Goal: Task Accomplishment & Management: Manage account settings

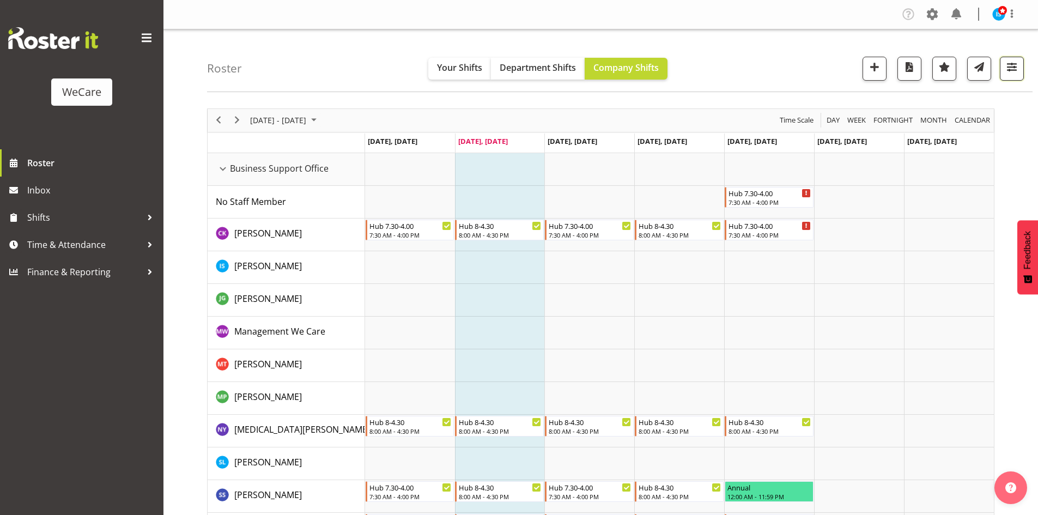
click at [1009, 68] on span "button" at bounding box center [1012, 67] width 14 height 14
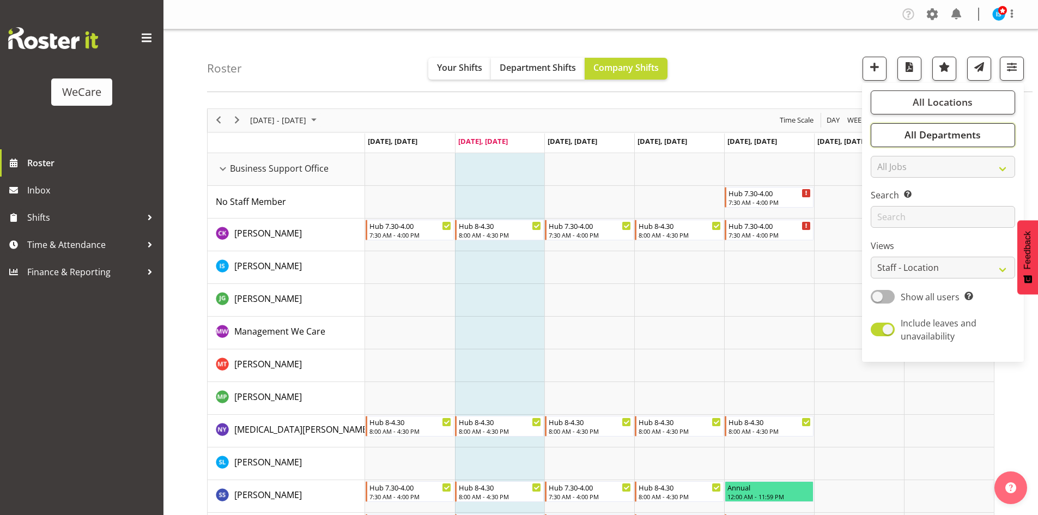
click at [992, 128] on button "All Departments" at bounding box center [943, 135] width 144 height 24
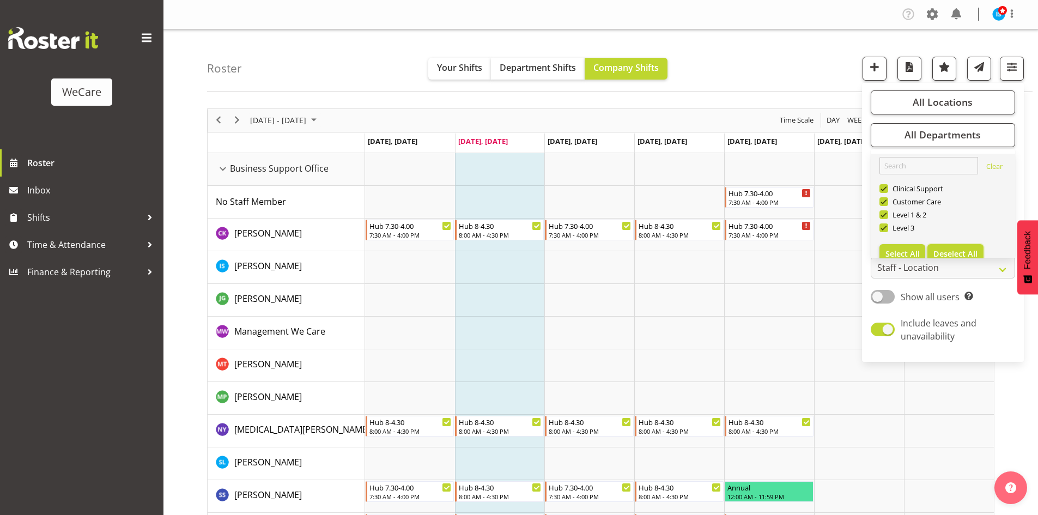
click at [966, 253] on span "Deselect All" at bounding box center [956, 254] width 44 height 10
checkbox input "false"
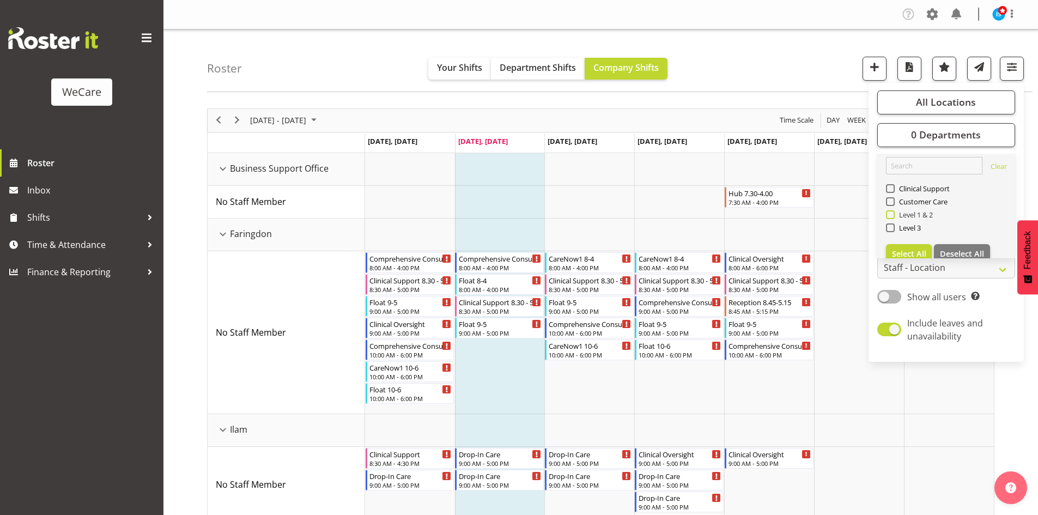
click at [909, 215] on span "Level 1 & 2" at bounding box center [914, 214] width 39 height 9
click at [893, 215] on input "Level 1 & 2" at bounding box center [889, 214] width 7 height 7
checkbox input "true"
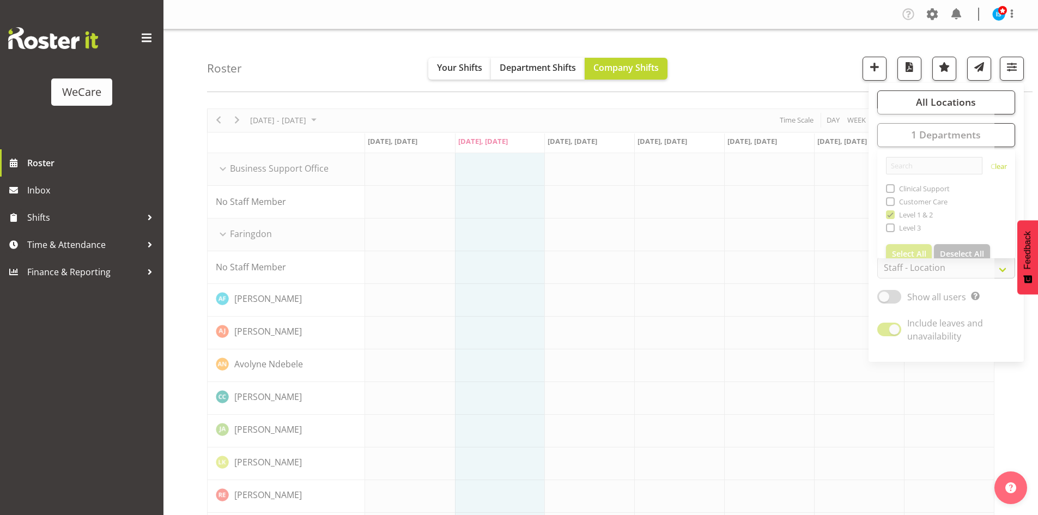
click at [810, 69] on div "Roster Your Shifts Department Shifts Company Shifts All Locations Clear Busines…" at bounding box center [620, 60] width 826 height 63
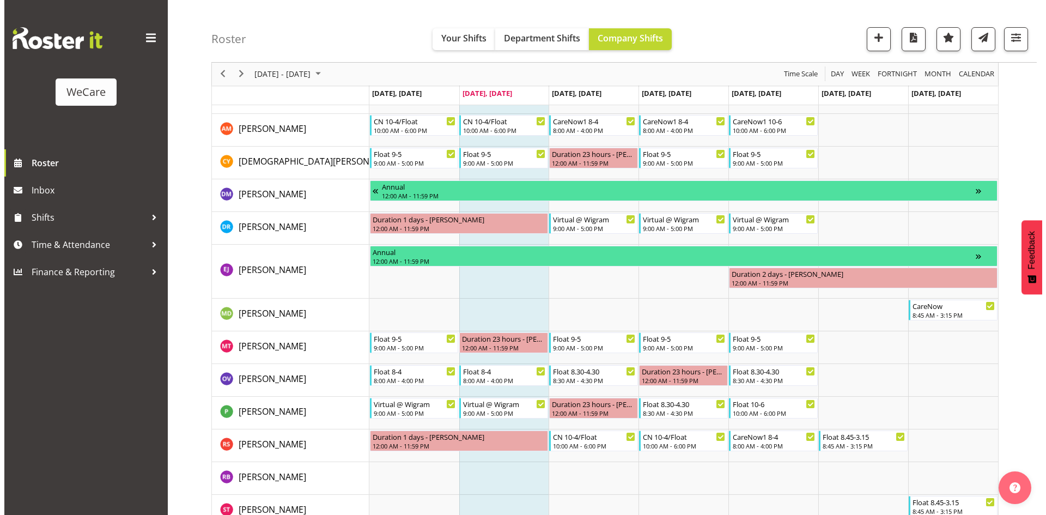
scroll to position [1486, 0]
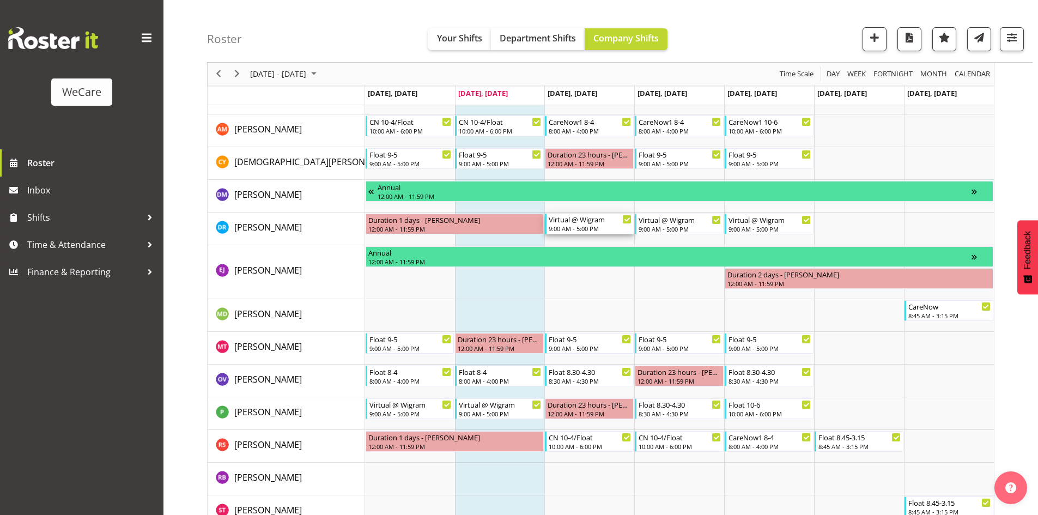
click at [580, 219] on div "Virtual @ Wigram" at bounding box center [590, 219] width 83 height 11
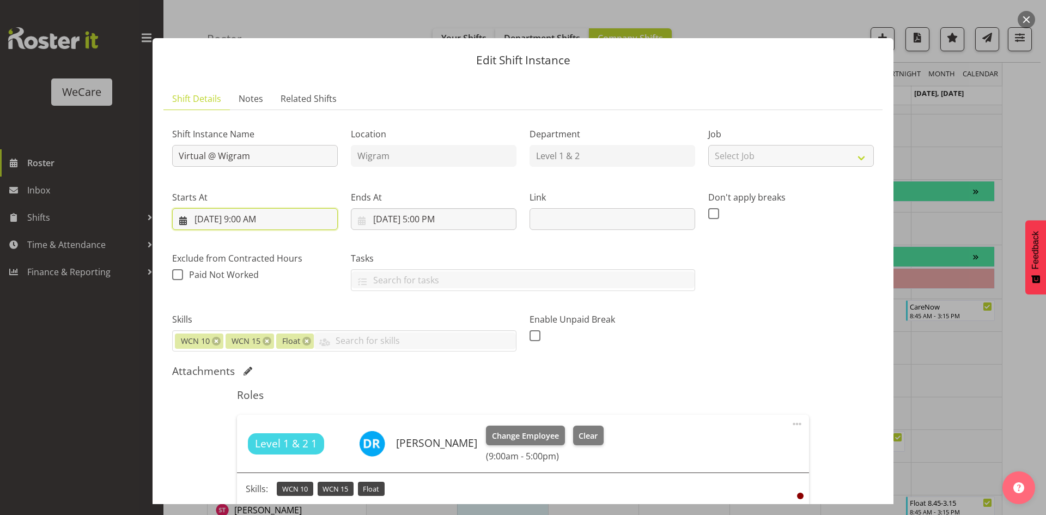
click at [245, 222] on input "[DATE] 9:00 AM" at bounding box center [255, 219] width 166 height 22
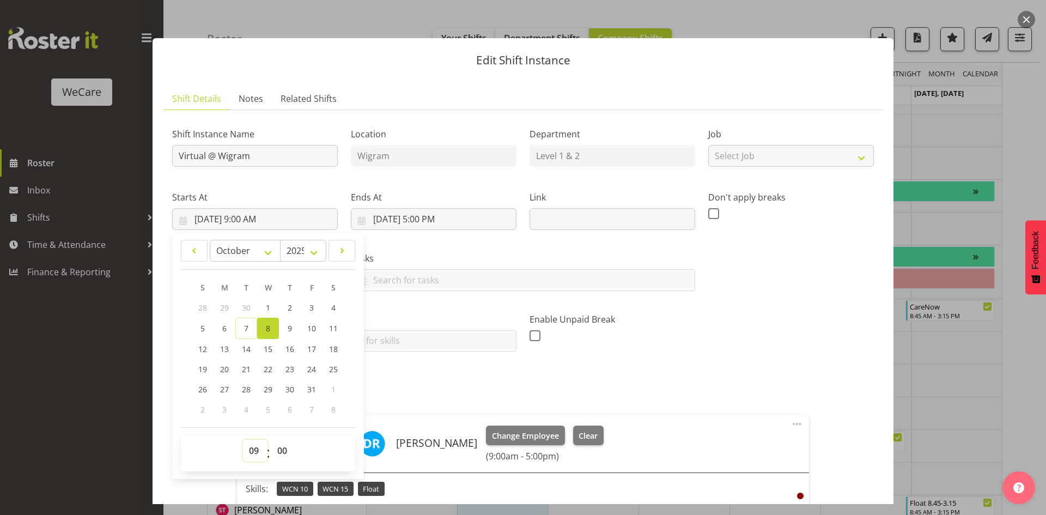
drag, startPoint x: 249, startPoint y: 441, endPoint x: 242, endPoint y: 442, distance: 7.1
click at [249, 441] on select "00 01 02 03 04 05 06 07 08 09 10 11 12 13 14 15 16 17 18 19 20 21 22 23" at bounding box center [255, 451] width 25 height 22
select select "10"
click at [243, 440] on select "00 01 02 03 04 05 06 07 08 09 10 11 12 13 14 15 16 17 18 19 20 21 22 23" at bounding box center [255, 451] width 25 height 22
type input "[DATE] 10:00 AM"
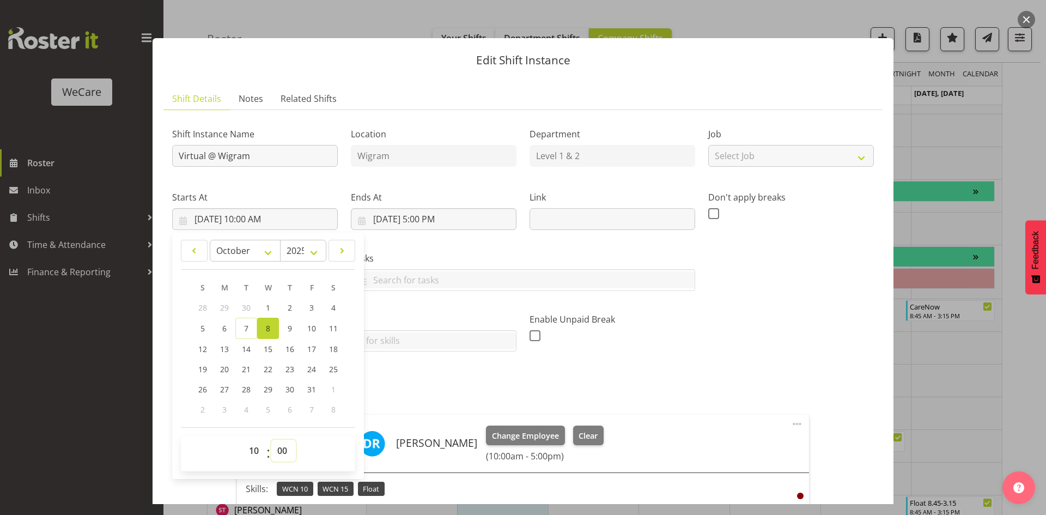
select select "30"
type input "[DATE] 10:30 AM"
drag, startPoint x: 431, startPoint y: 217, endPoint x: 456, endPoint y: 281, distance: 69.2
click at [431, 216] on input "[DATE] 5:00 PM" at bounding box center [434, 219] width 166 height 22
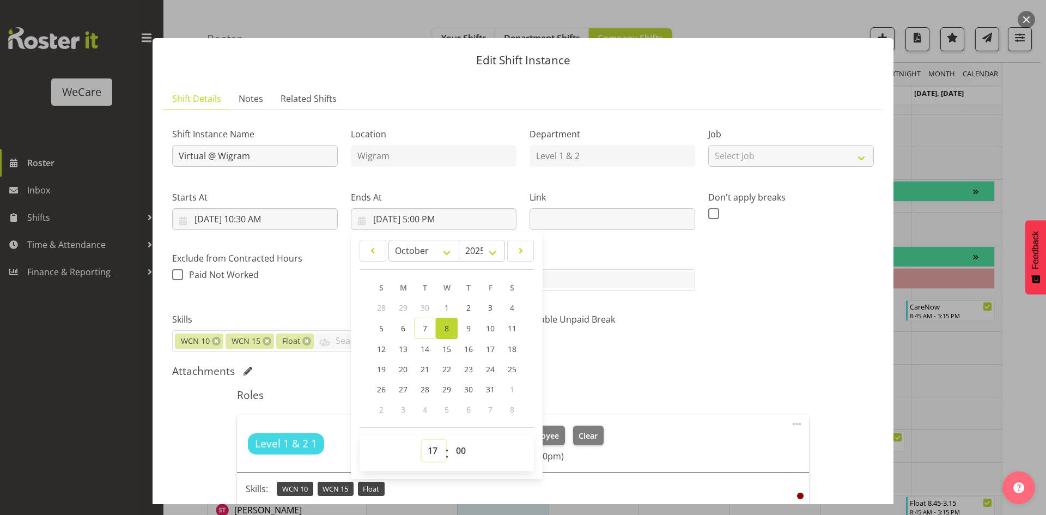
click at [428, 447] on select "00 01 02 03 04 05 06 07 08 09 10 11 12 13 14 15 16 17 18 19 20 21 22 23" at bounding box center [434, 451] width 25 height 22
select select "18"
click at [703, 386] on div "Roles Level 1 & 2 1 [PERSON_NAME] Change Employee Clear (10:30am - 5:00pm) Skil…" at bounding box center [523, 475] width 585 height 186
type input "[DATE] 6:00 PM"
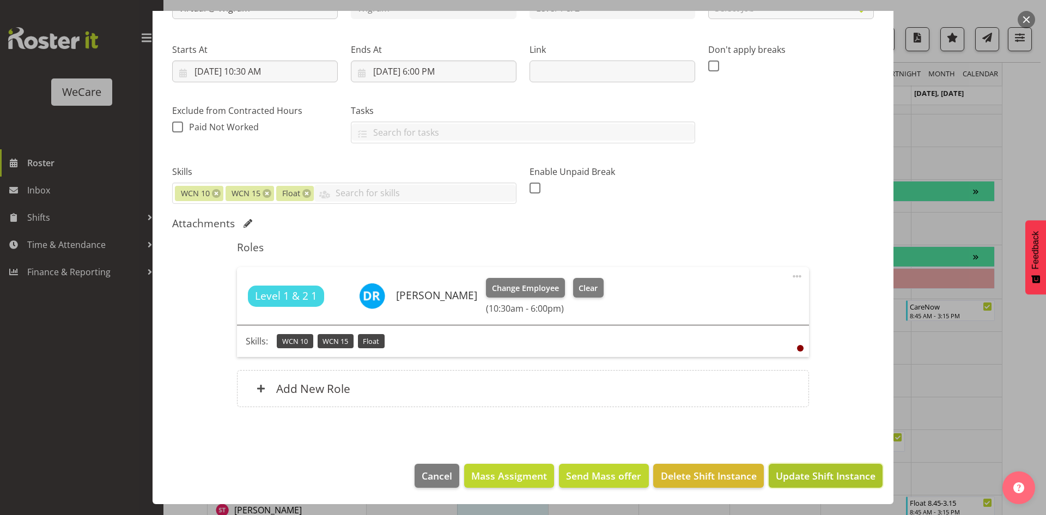
click at [816, 481] on span "Update Shift Instance" at bounding box center [826, 476] width 100 height 14
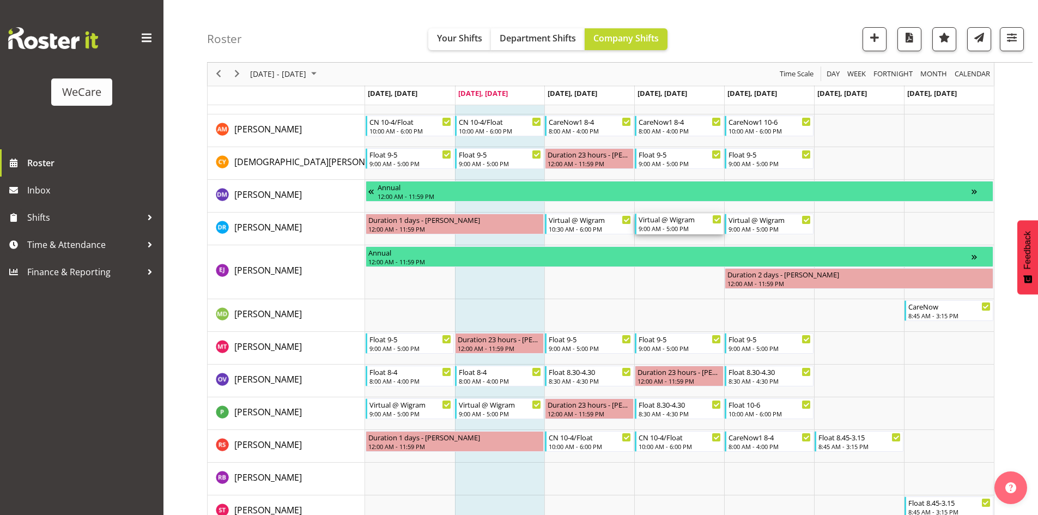
click at [656, 220] on div "Virtual @ Wigram" at bounding box center [680, 219] width 83 height 11
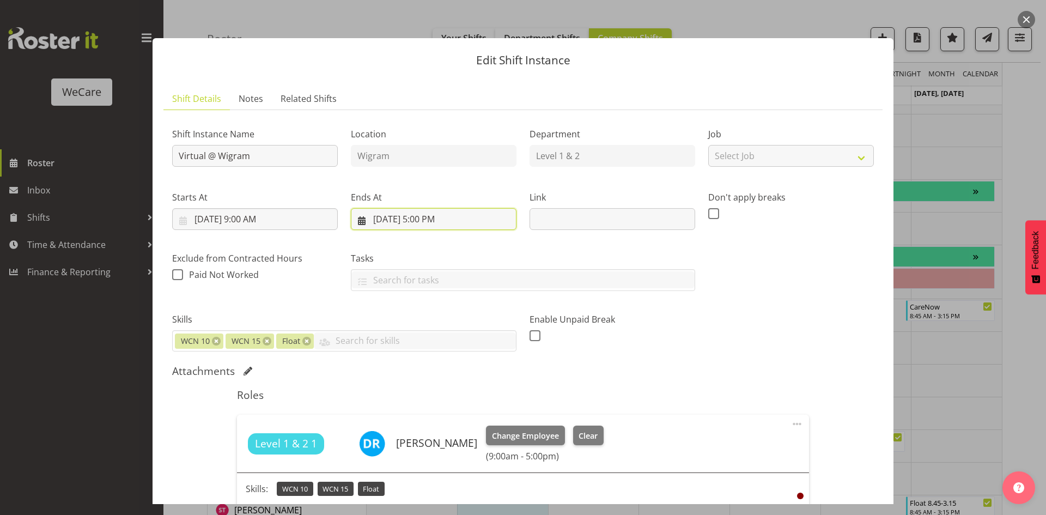
click at [416, 221] on input "[DATE] 5:00 PM" at bounding box center [434, 219] width 166 height 22
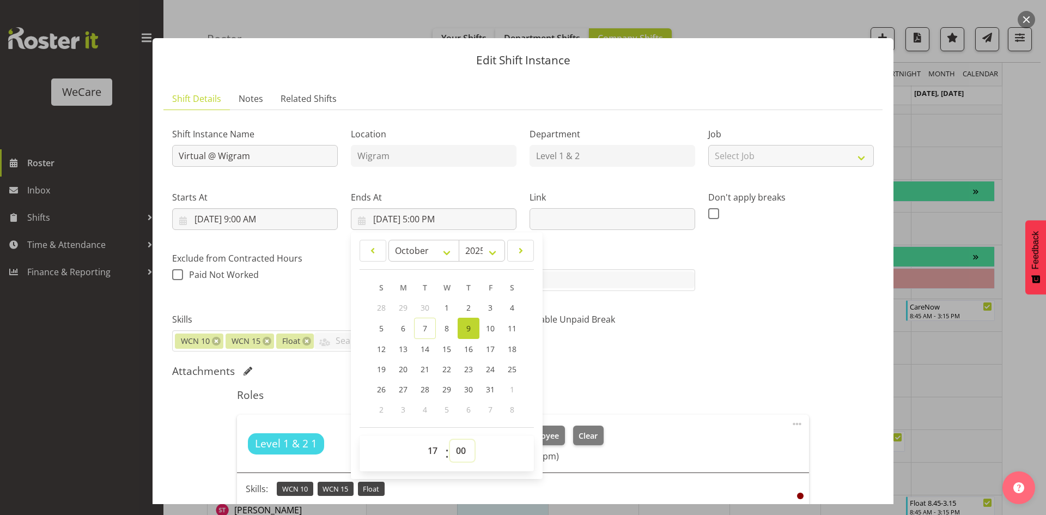
click at [459, 453] on select "00 01 02 03 04 05 06 07 08 09 10 11 12 13 14 15 16 17 18 19 20 21 22 23 24 25 2…" at bounding box center [462, 451] width 25 height 22
select select "30"
type input "[DATE] 5:30 PM"
click at [746, 342] on div "Shift Instance Name Virtual @ Wigram Location Wigram Department Level 1 & 2 Job…" at bounding box center [523, 235] width 715 height 246
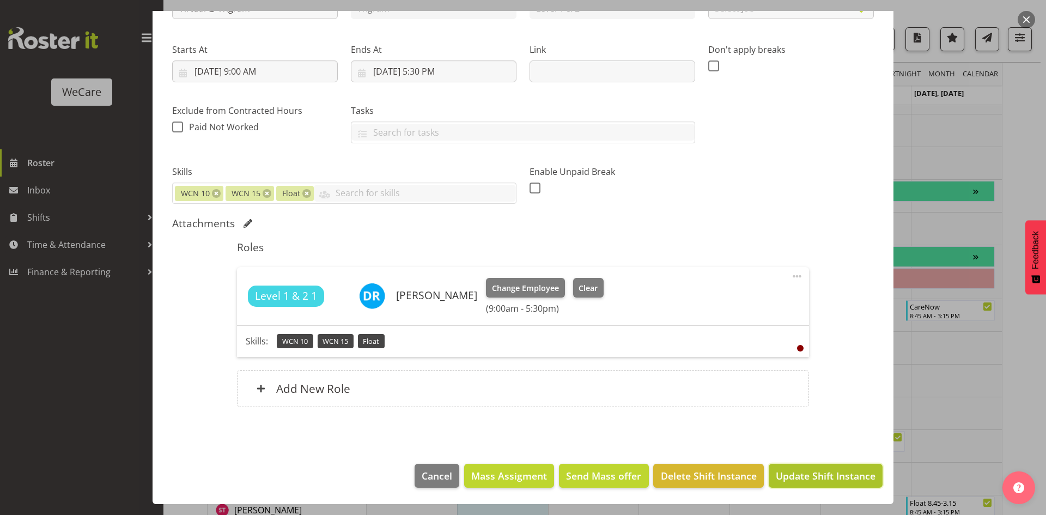
click at [800, 482] on span "Update Shift Instance" at bounding box center [826, 476] width 100 height 14
